Goal: Communication & Community: Answer question/provide support

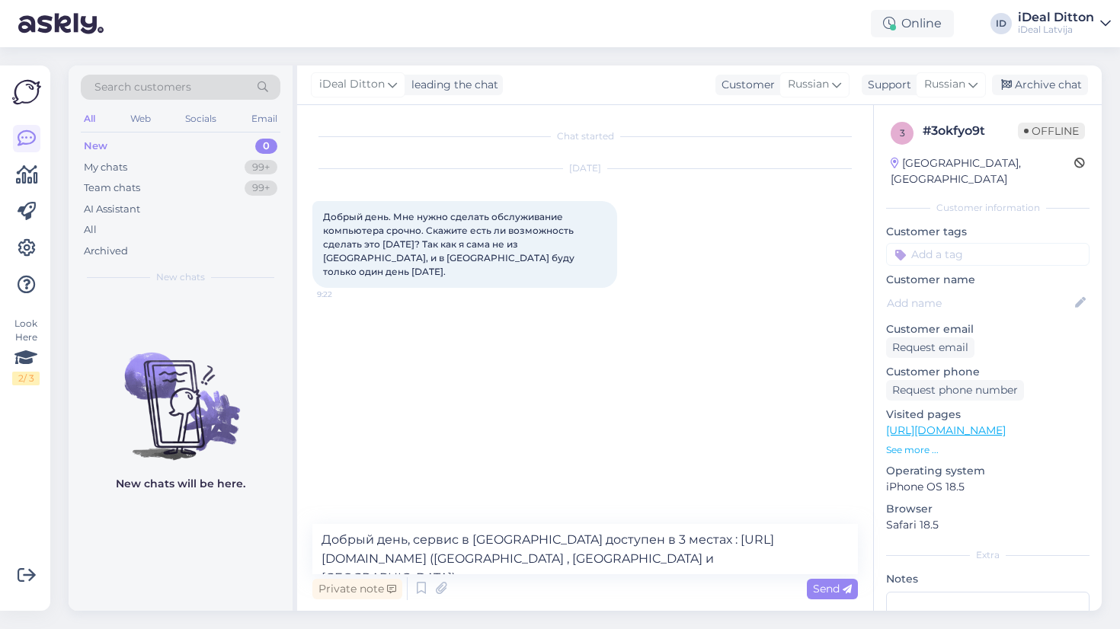
click at [322, 556] on textarea "Добрый день, сервис в [GEOGRAPHIC_DATA] доступен в 3 местах : [URL][DOMAIN_NAME…" at bounding box center [585, 549] width 546 height 50
click at [396, 557] on textarea "Добрый день, сервис в [GEOGRAPHIC_DATA] доступен в 3 местах : [URL][DOMAIN_NAME…" at bounding box center [585, 549] width 546 height 50
type textarea "Добрый день, сервис в [GEOGRAPHIC_DATA] доступен в 3 местах : [URL][DOMAIN_NAME…"
drag, startPoint x: 522, startPoint y: 562, endPoint x: 305, endPoint y: 537, distance: 218.6
click at [305, 537] on div "Chat started [DATE] Добрый день. Мне нужно сделать обслуживание компьютера сроч…" at bounding box center [585, 358] width 576 height 506
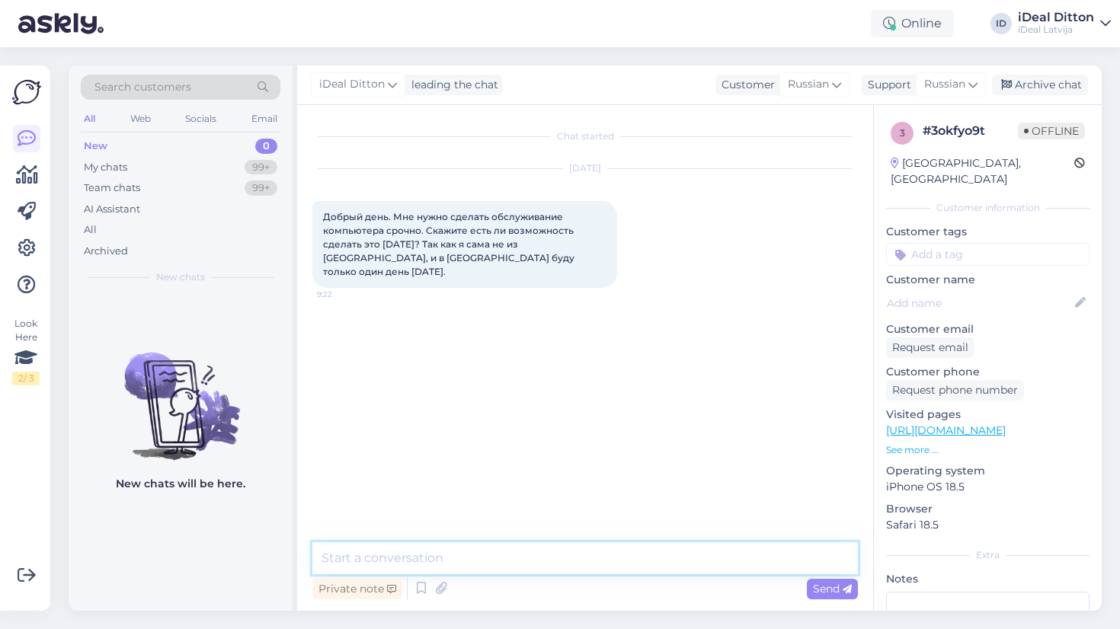
paste textarea "Добрый день! Сервис в [GEOGRAPHIC_DATA] доступен по трём адресам: Brīvības, тор…"
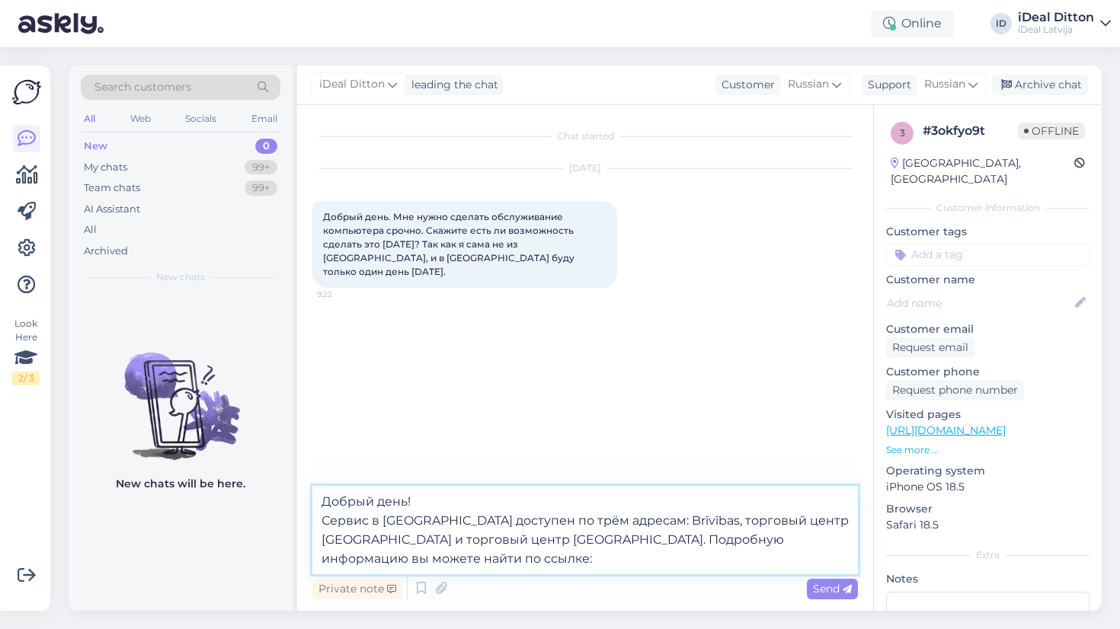
paste textarea "[URL][DOMAIN_NAME]"
type textarea "Добрый день! Сервис в [GEOGRAPHIC_DATA] доступен по трём адресам: Brīvības, тор…"
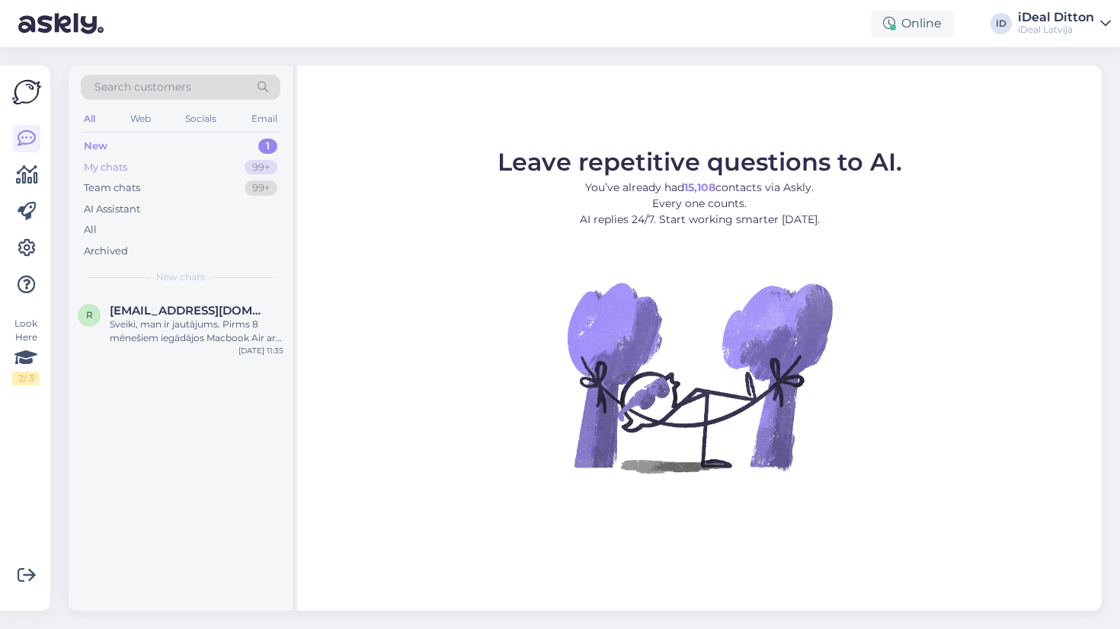
click at [135, 168] on div "My chats 99+" at bounding box center [181, 167] width 200 height 21
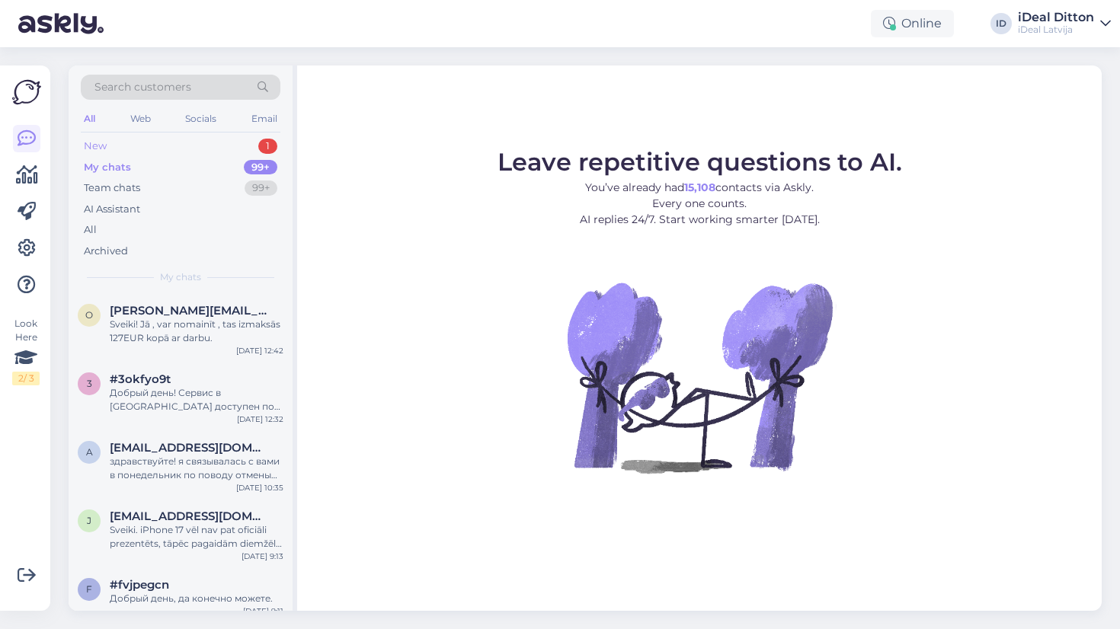
click at [106, 146] on div "New" at bounding box center [95, 146] width 23 height 15
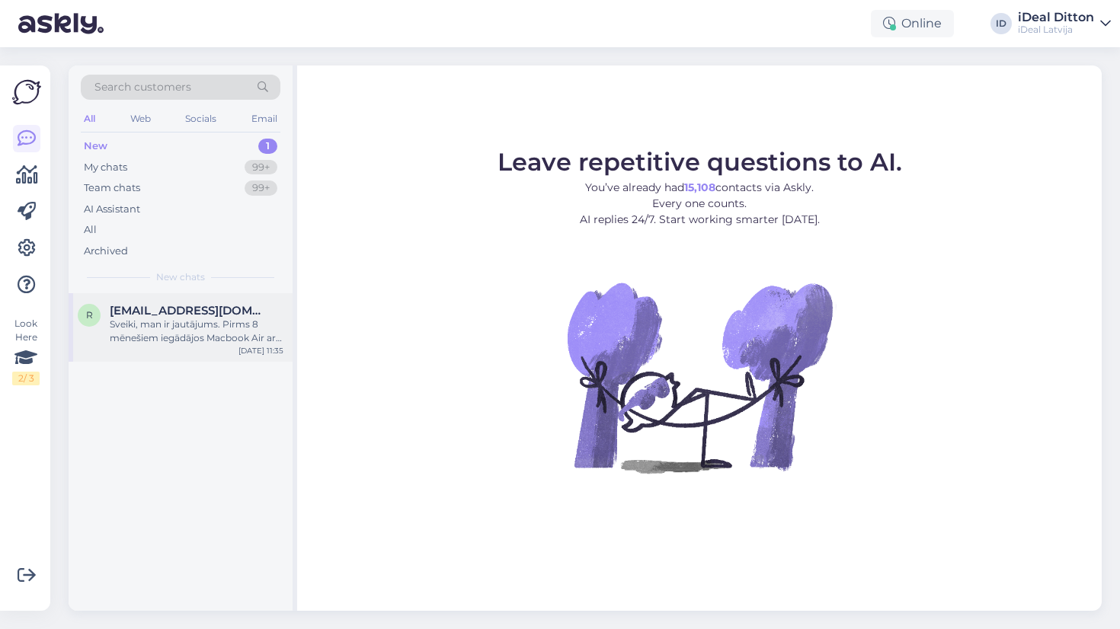
click at [206, 332] on div "Sveiki, man ir jautājums. Pirms 8 mēnešiem iegādājos Macbook Air ar m3 čipu. Vi…" at bounding box center [197, 331] width 174 height 27
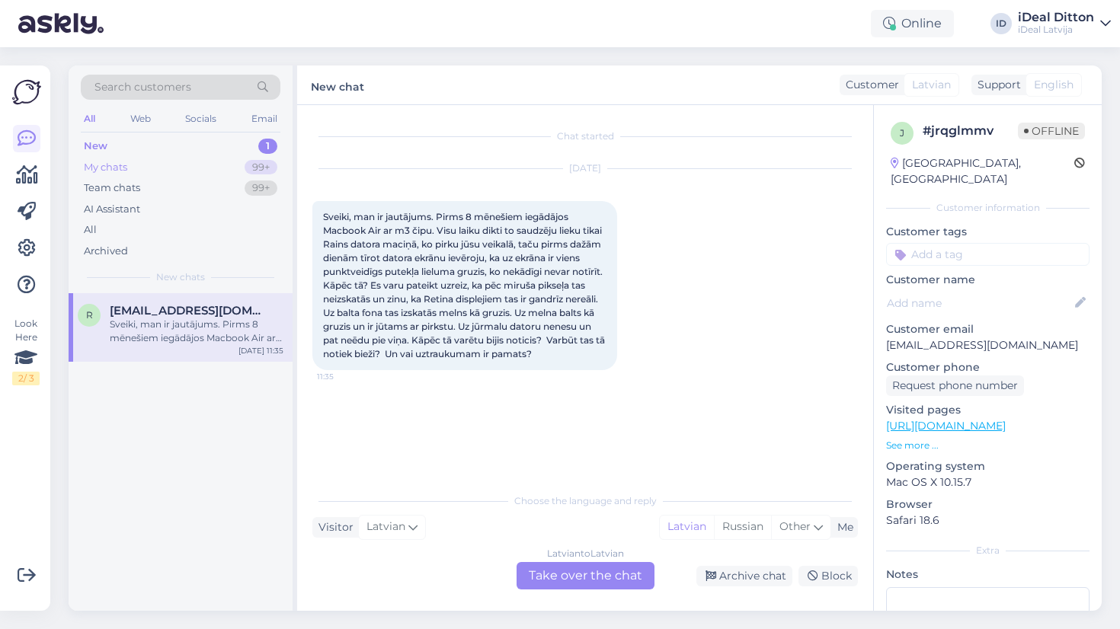
click at [110, 169] on div "My chats" at bounding box center [105, 167] width 43 height 15
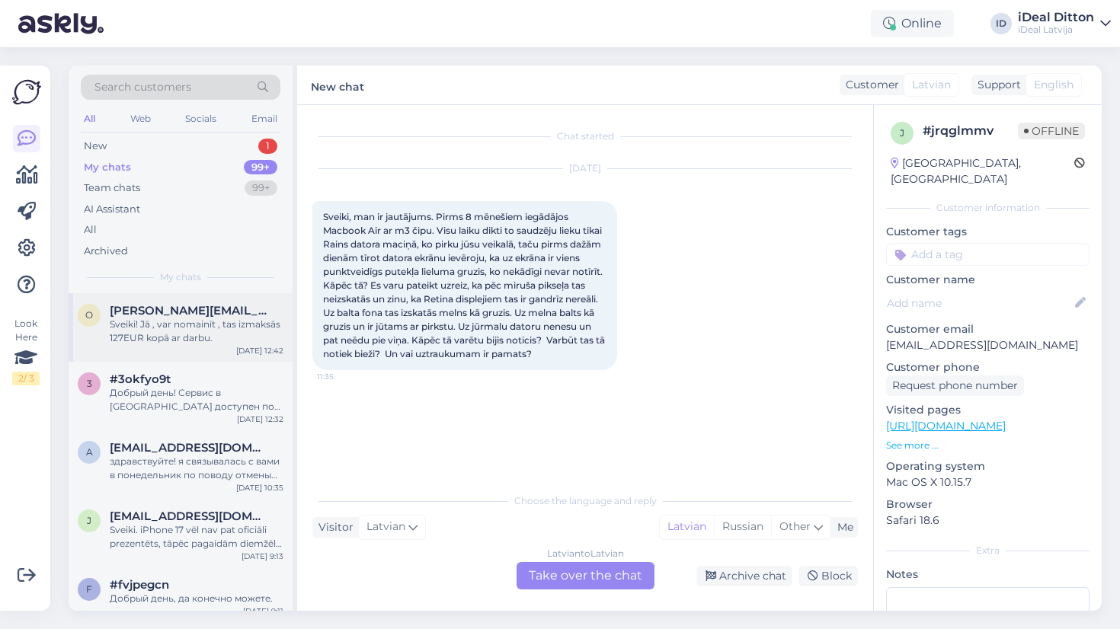
click at [235, 324] on div "Sveiki! Jā , var nomainīt , tas izmaksās 127EUR kopā ar darbu." at bounding box center [197, 331] width 174 height 27
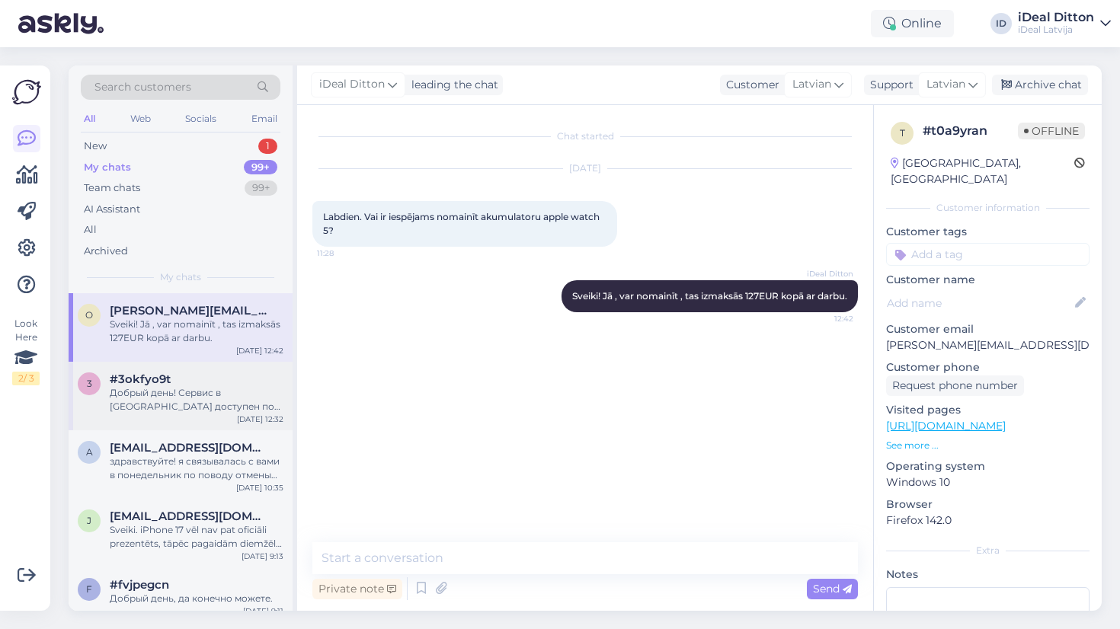
click at [214, 369] on div "3 #3okfyo9t Добрый день! Сервис в Риге доступен по трём адресам: Brīvības, торг…" at bounding box center [181, 396] width 224 height 69
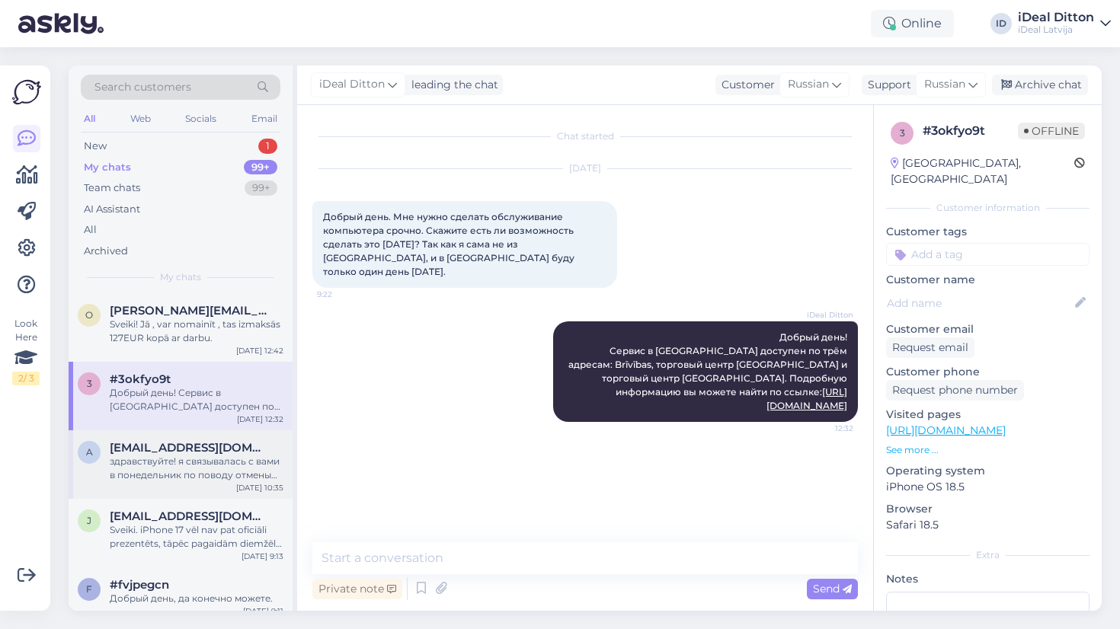
click at [197, 441] on span "allexxandraj@gmail.com" at bounding box center [189, 448] width 158 height 14
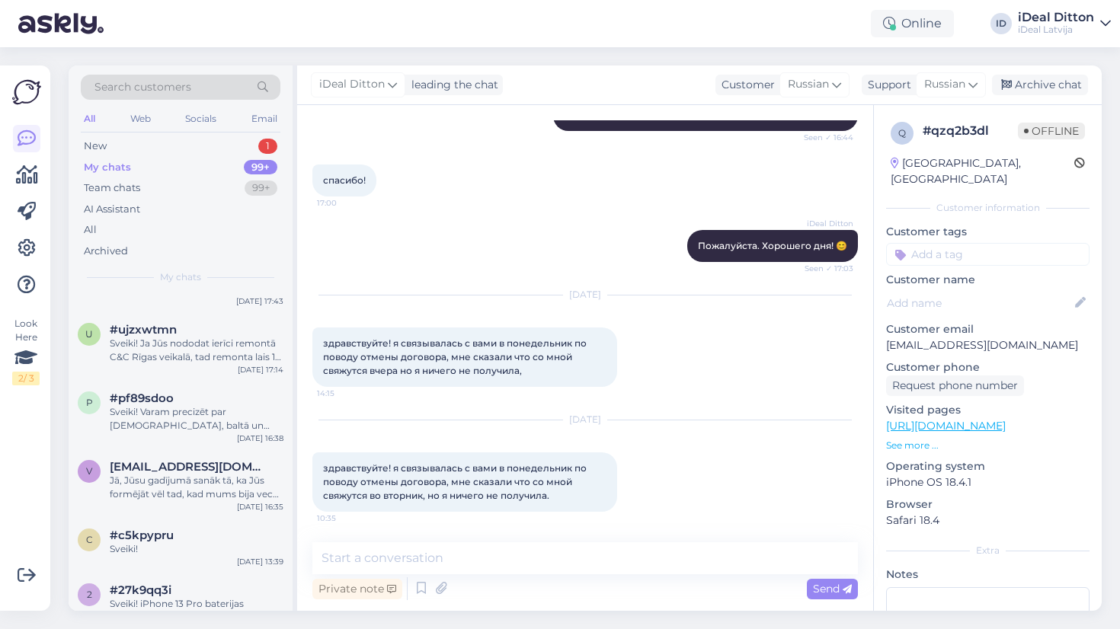
scroll to position [367, 0]
